Goal: Use online tool/utility: Utilize a website feature to perform a specific function

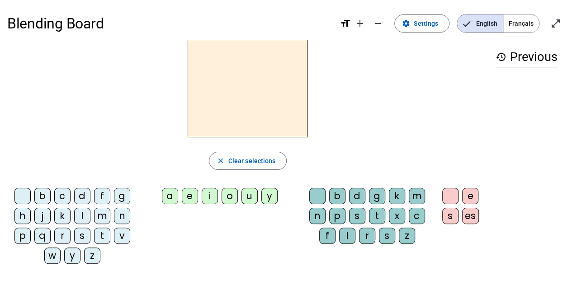
click at [104, 234] on div "t" at bounding box center [102, 236] width 16 height 16
click at [168, 197] on div "a" at bounding box center [170, 196] width 16 height 16
click at [422, 217] on div "c" at bounding box center [416, 216] width 16 height 16
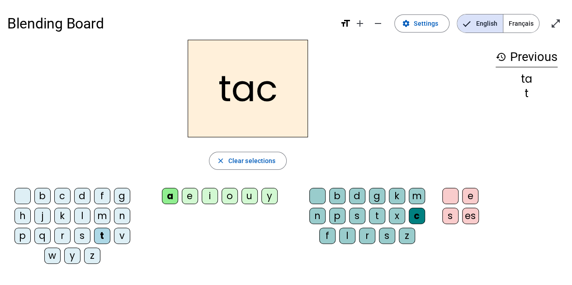
click at [414, 215] on div "c" at bounding box center [416, 216] width 16 height 16
click at [266, 97] on h2 "tac" at bounding box center [248, 89] width 120 height 98
click at [277, 90] on h2 "tac" at bounding box center [248, 89] width 120 height 98
drag, startPoint x: 277, startPoint y: 90, endPoint x: 254, endPoint y: 93, distance: 22.8
click at [254, 93] on h2 "tac" at bounding box center [248, 89] width 120 height 98
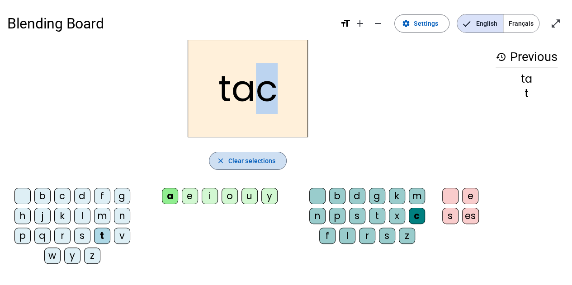
click at [244, 158] on span "Clear selections" at bounding box center [251, 160] width 47 height 11
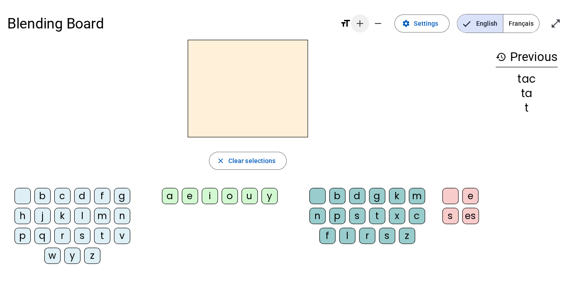
click at [365, 23] on mat-icon "add" at bounding box center [359, 23] width 11 height 11
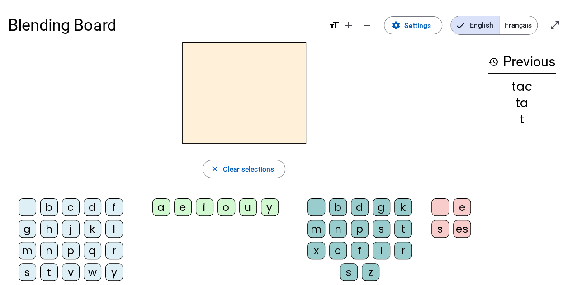
click at [48, 269] on div "t" at bounding box center [49, 272] width 18 height 18
click at [163, 206] on div "a" at bounding box center [161, 207] width 18 height 18
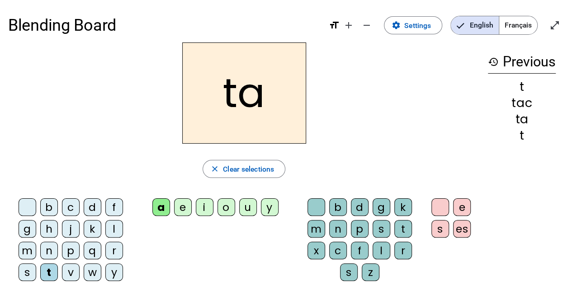
click at [335, 251] on div "c" at bounding box center [338, 251] width 18 height 18
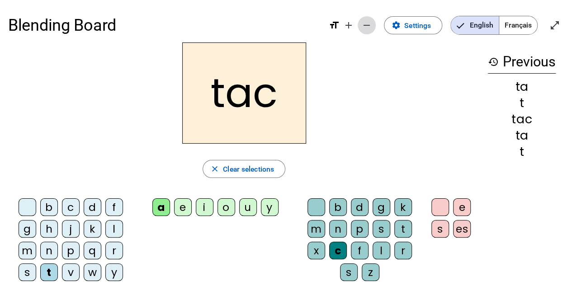
click at [370, 28] on mat-icon "remove" at bounding box center [366, 25] width 11 height 11
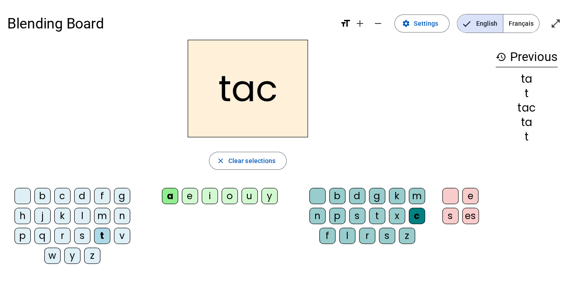
click at [418, 215] on div "c" at bounding box center [416, 216] width 16 height 16
click at [97, 231] on div "t" at bounding box center [102, 236] width 16 height 16
click at [538, 132] on div "t" at bounding box center [526, 136] width 62 height 11
click at [499, 60] on mat-icon "history" at bounding box center [500, 57] width 11 height 11
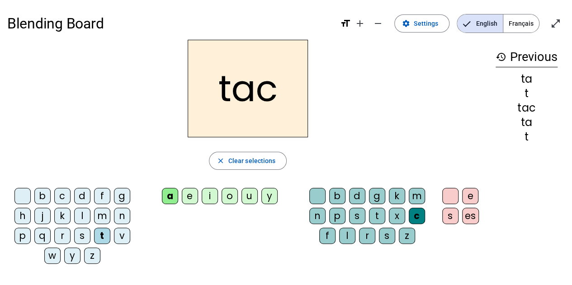
click at [521, 117] on div "ta" at bounding box center [526, 122] width 62 height 11
click at [537, 126] on div "ta" at bounding box center [526, 122] width 62 height 11
click at [243, 164] on span "Clear selections" at bounding box center [251, 160] width 47 height 11
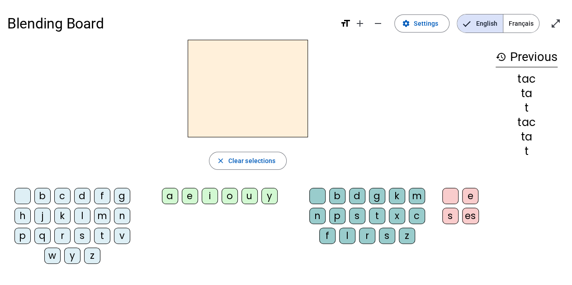
click at [103, 238] on div "t" at bounding box center [102, 236] width 16 height 16
click at [171, 198] on div "a" at bounding box center [170, 196] width 16 height 16
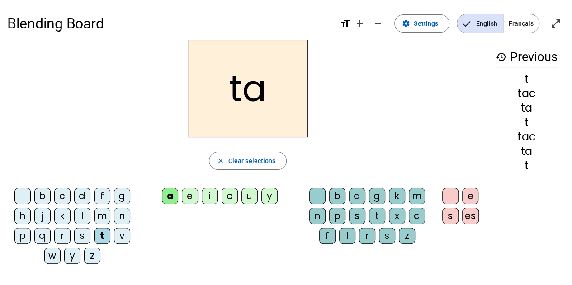
click at [192, 196] on div "e" at bounding box center [190, 196] width 16 height 16
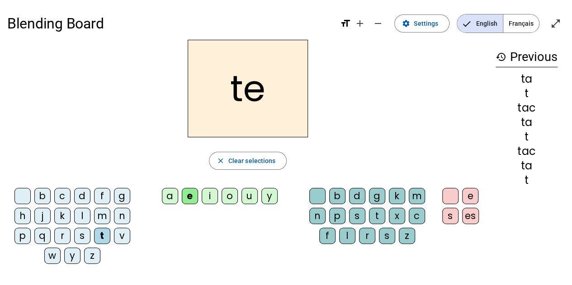
click at [40, 217] on div "j" at bounding box center [42, 216] width 16 height 16
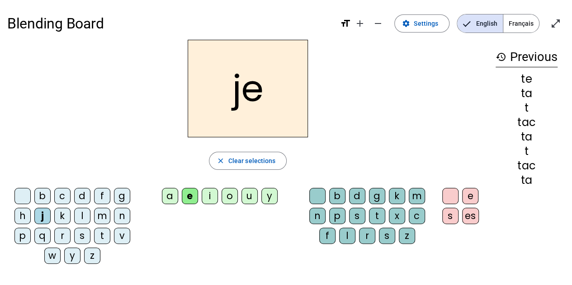
click at [78, 191] on div "d" at bounding box center [82, 196] width 16 height 16
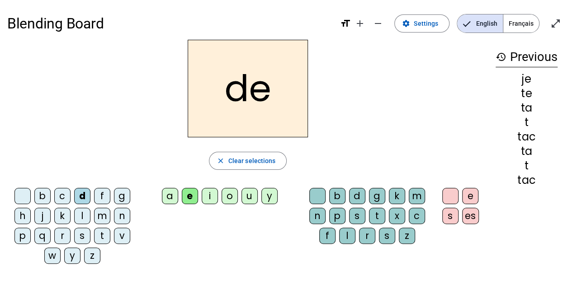
click at [231, 136] on h2 "de" at bounding box center [248, 89] width 120 height 98
click at [99, 218] on div "m" at bounding box center [102, 216] width 16 height 16
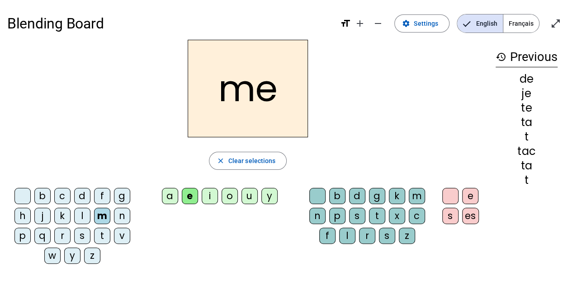
click at [175, 192] on div "a" at bounding box center [170, 196] width 16 height 16
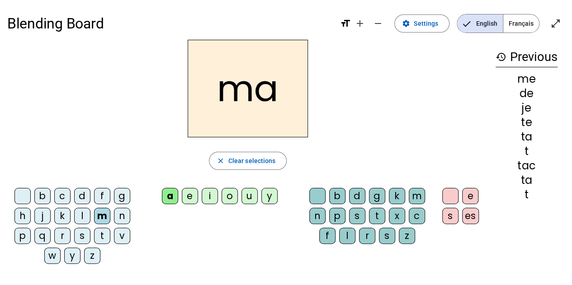
click at [83, 216] on div "l" at bounding box center [82, 216] width 16 height 16
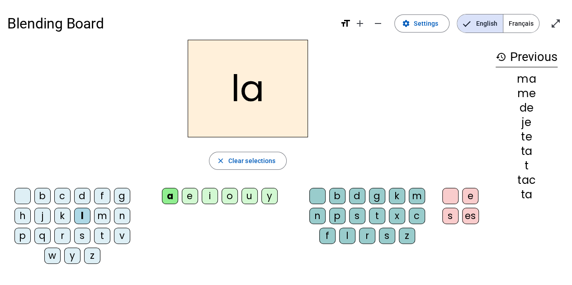
click at [415, 218] on div "c" at bounding box center [416, 216] width 16 height 16
